Goal: Task Accomplishment & Management: Manage account settings

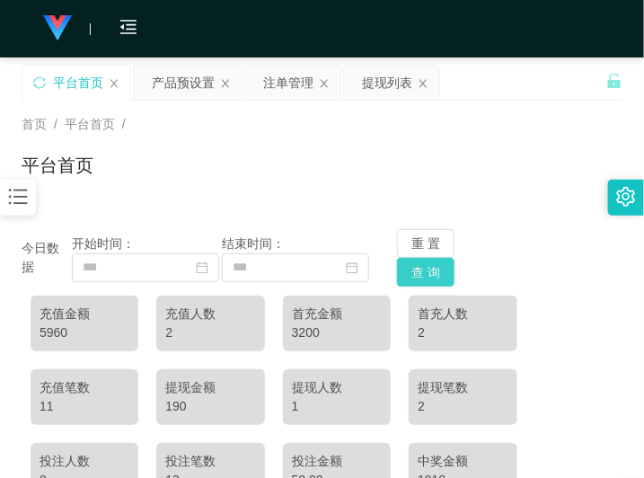
click at [427, 266] on button "查 询" at bounding box center [425, 272] width 57 height 29
click at [425, 241] on button "重 置" at bounding box center [425, 243] width 57 height 29
click at [50, 328] on div "5610" at bounding box center [85, 332] width 90 height 19
copy div "5610"
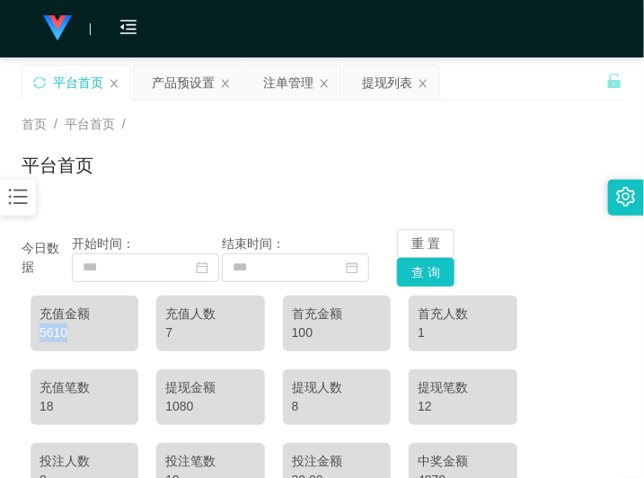
click at [317, 173] on div "平台首页" at bounding box center [322, 172] width 601 height 41
drag, startPoint x: 169, startPoint y: 83, endPoint x: 172, endPoint y: 95, distance: 12.9
click at [169, 83] on div "产品预设置" at bounding box center [183, 83] width 63 height 34
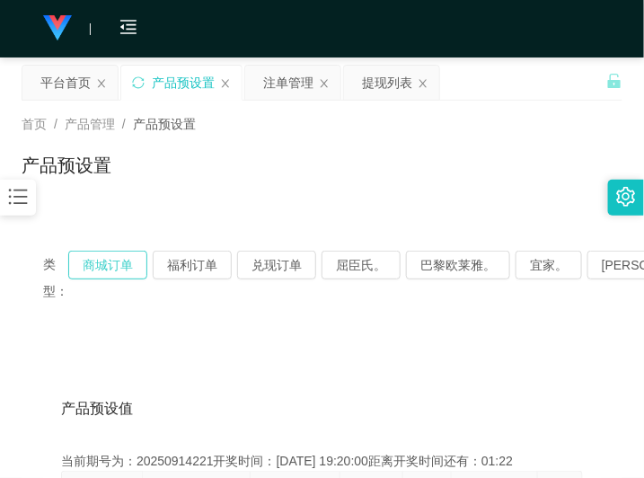
click at [123, 261] on button "商城订单" at bounding box center [107, 265] width 79 height 29
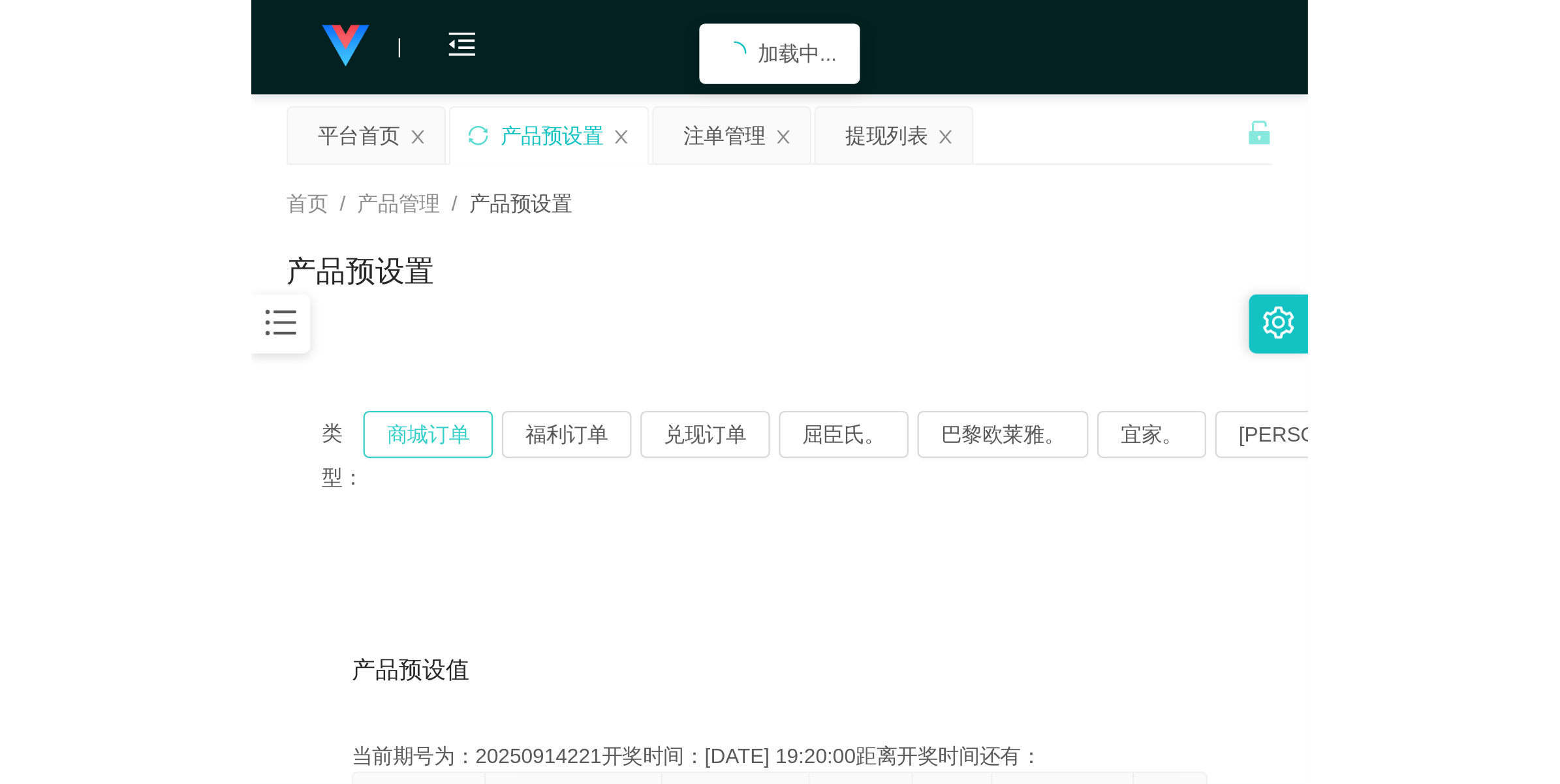
scroll to position [245, 0]
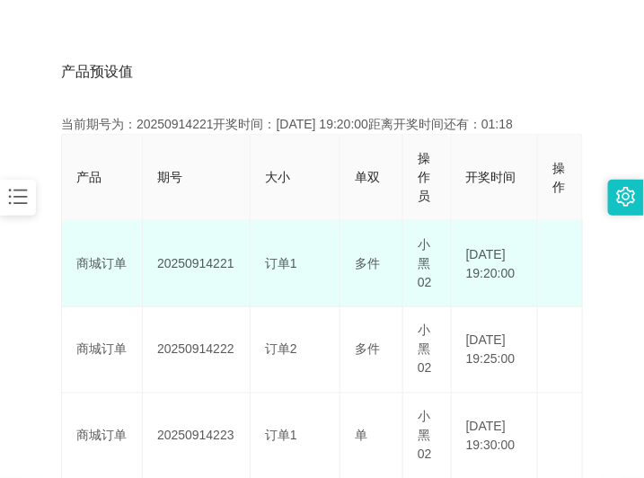
click at [186, 258] on td "20250914221" at bounding box center [197, 264] width 108 height 86
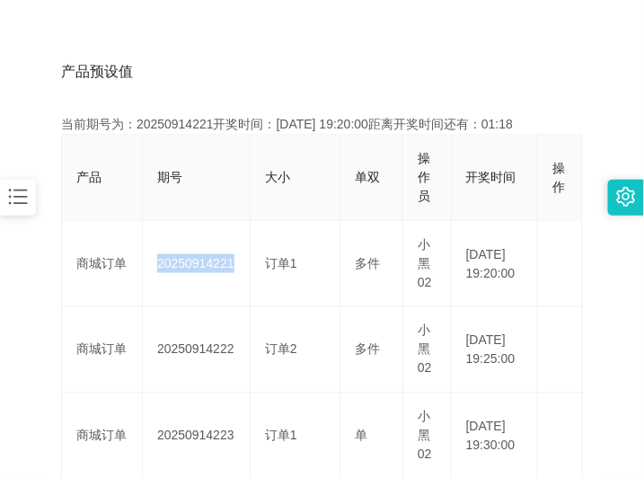
copy td "20250914221"
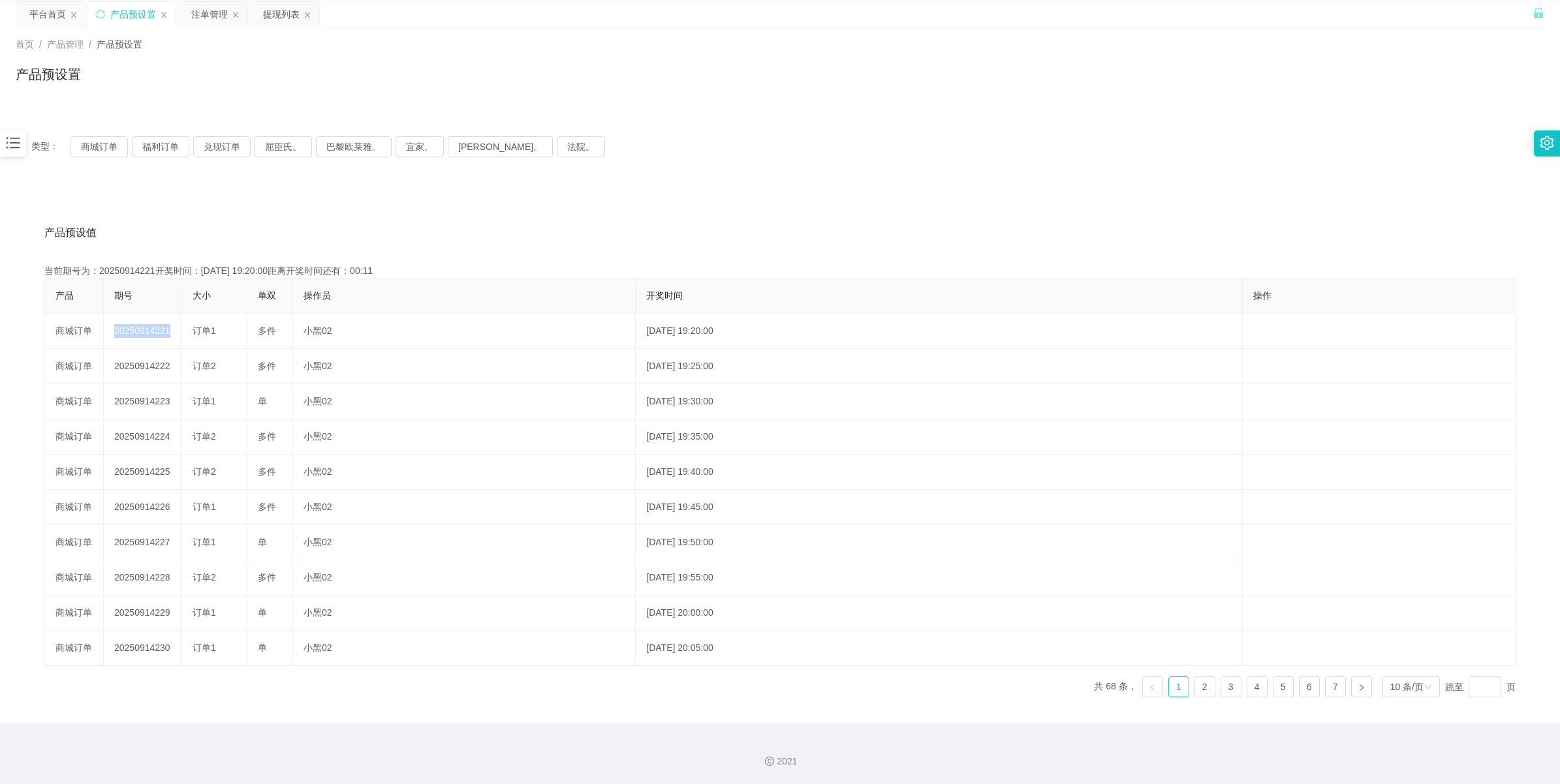
scroll to position [47, 0]
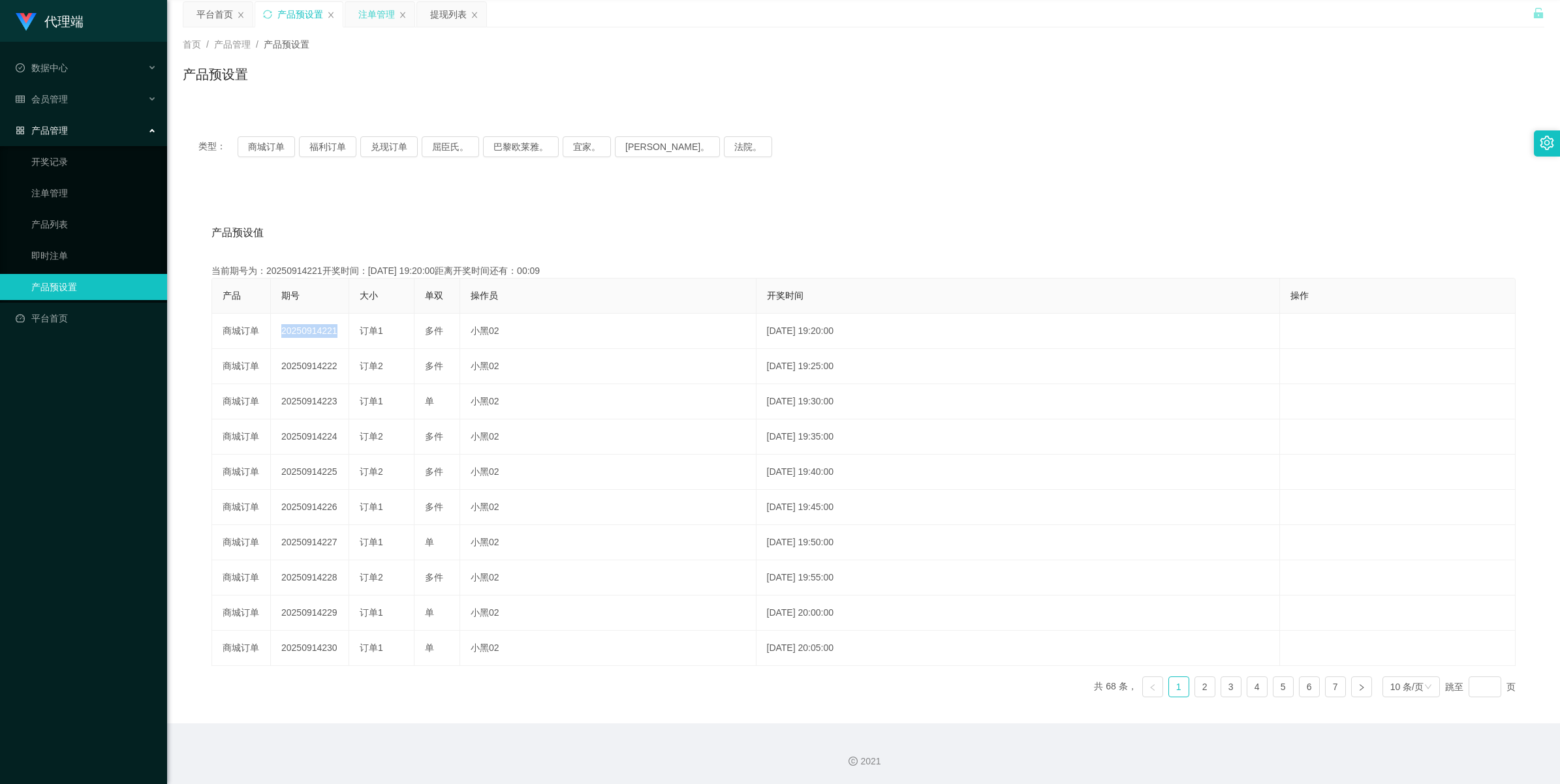
click at [381, 20] on div "注单管理" at bounding box center [377, 15] width 36 height 25
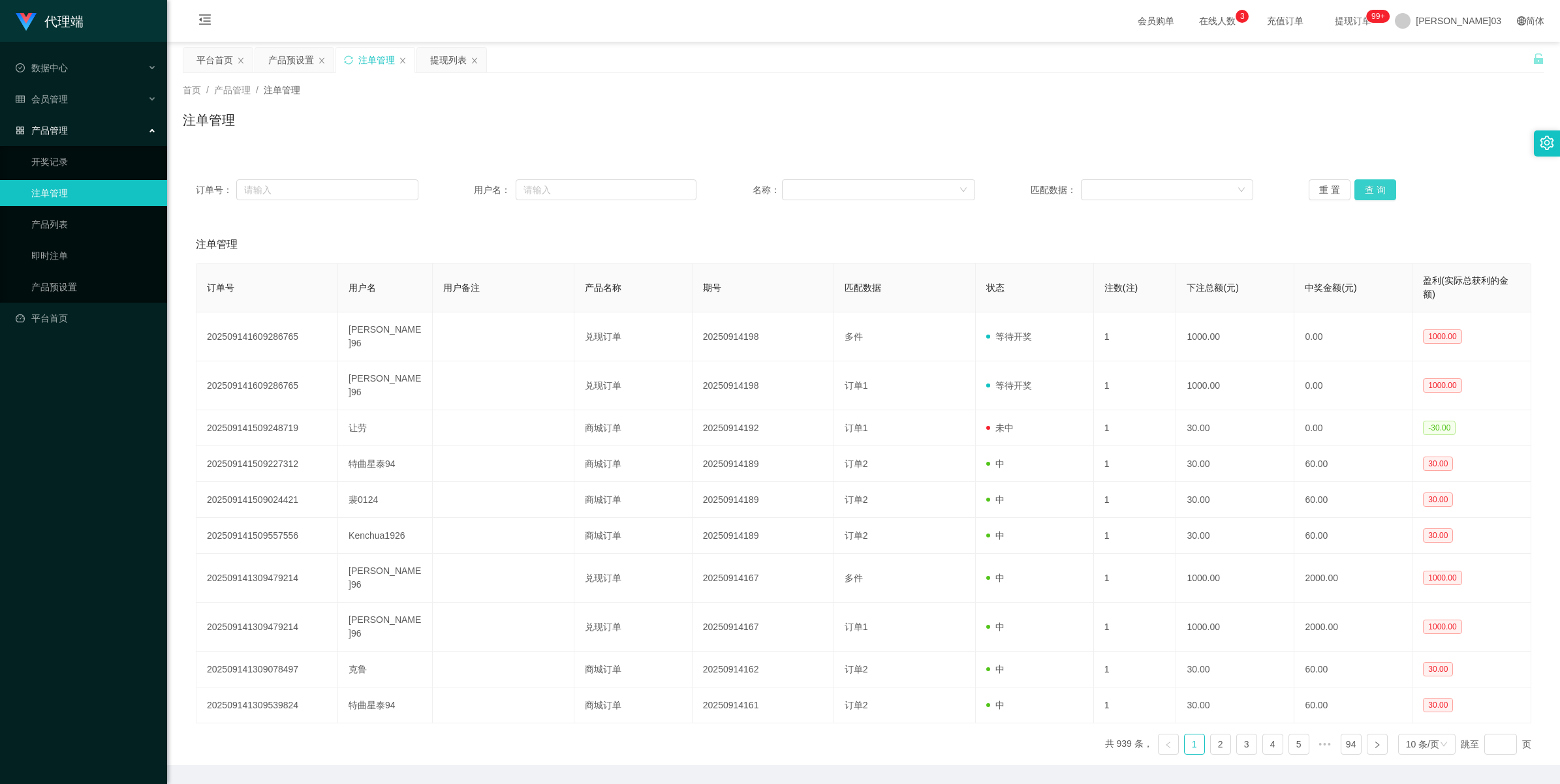
click at [467, 188] on button "查 询" at bounding box center [1375, 190] width 41 height 21
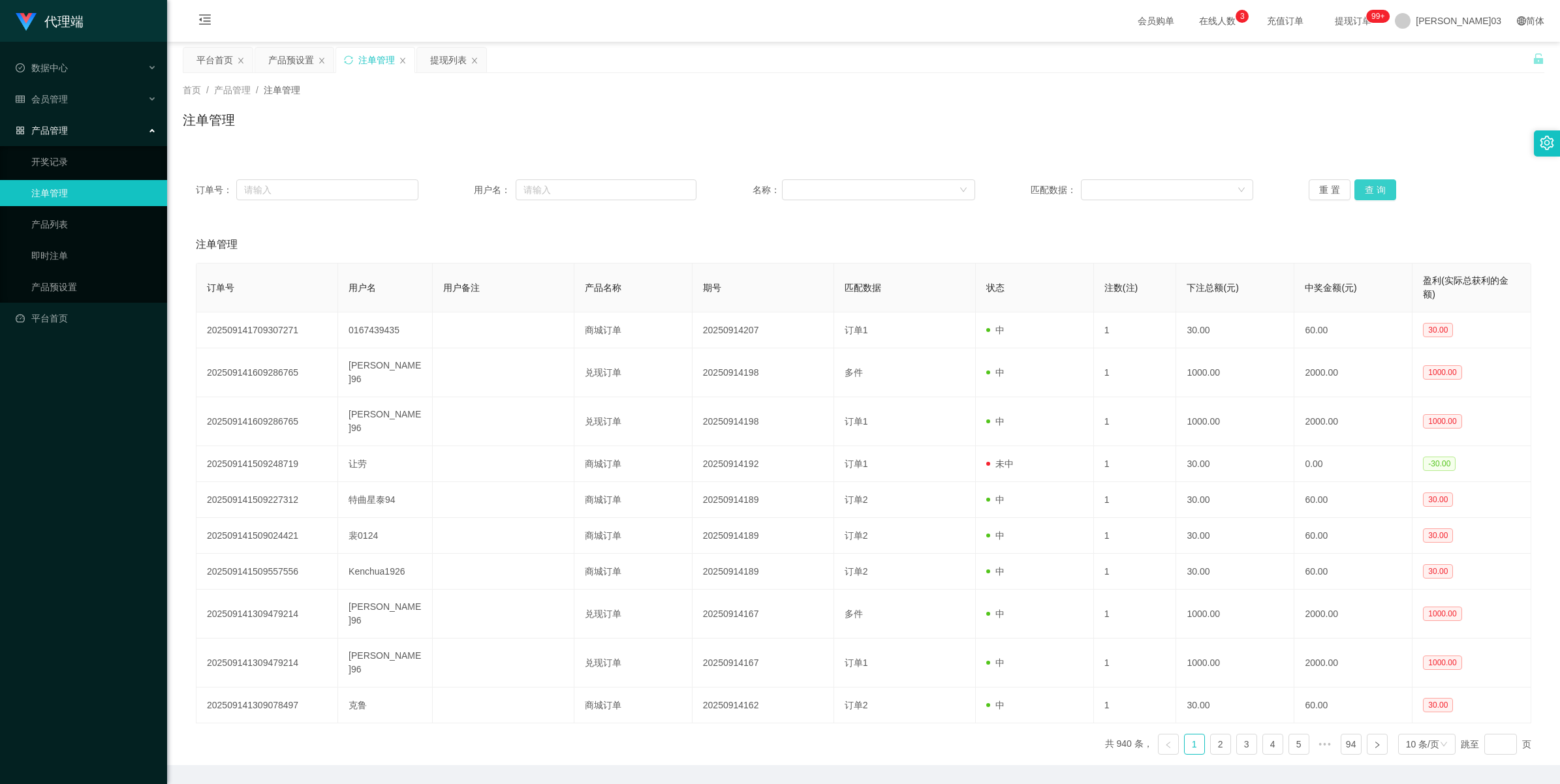
click at [467, 190] on button "查 询" at bounding box center [1375, 190] width 41 height 21
click at [467, 188] on button "查 询" at bounding box center [1375, 190] width 41 height 21
click at [467, 179] on button "查 询" at bounding box center [1375, 190] width 41 height 21
